Goal: Find specific page/section: Find specific page/section

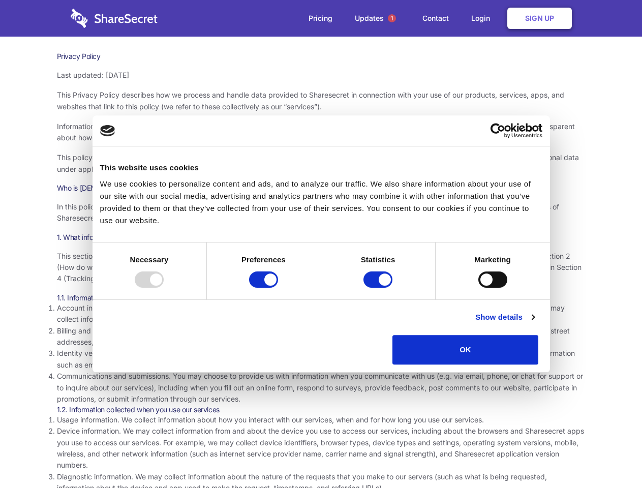
click at [164, 288] on div at bounding box center [149, 280] width 29 height 16
click at [278, 288] on input "Preferences" at bounding box center [263, 280] width 29 height 16
checkbox input "false"
click at [379, 288] on input "Statistics" at bounding box center [378, 280] width 29 height 16
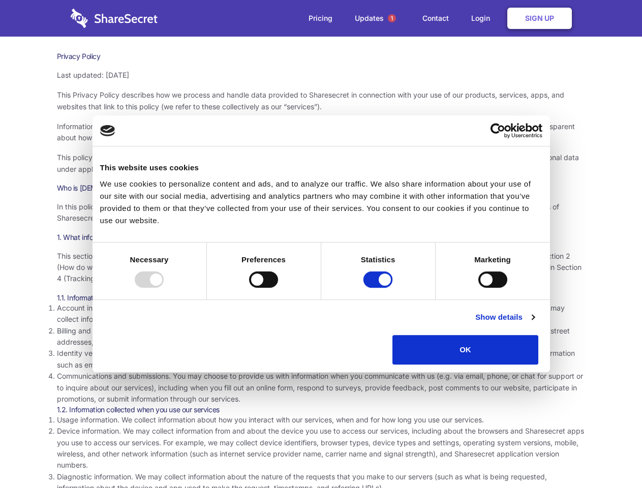
checkbox input "false"
click at [479, 288] on input "Marketing" at bounding box center [493, 280] width 29 height 16
checkbox input "true"
click at [535, 323] on link "Show details" at bounding box center [505, 317] width 59 height 12
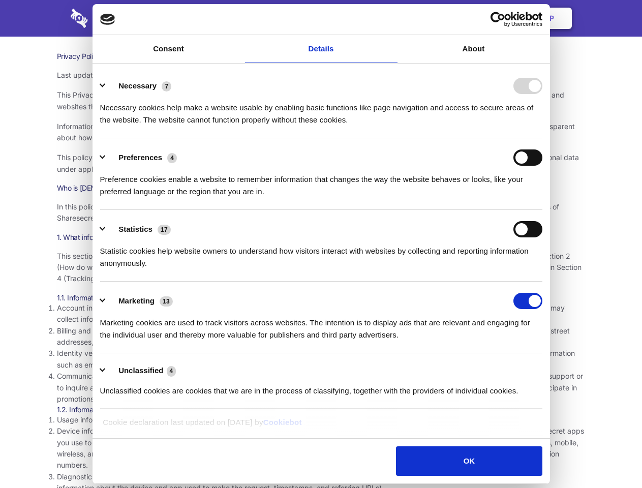
click at [543, 138] on li "Necessary 7 Necessary cookies help make a website usable by enabling basic func…" at bounding box center [321, 103] width 442 height 72
click at [392, 18] on span "1" at bounding box center [392, 18] width 8 height 8
